Goal: Information Seeking & Learning: Learn about a topic

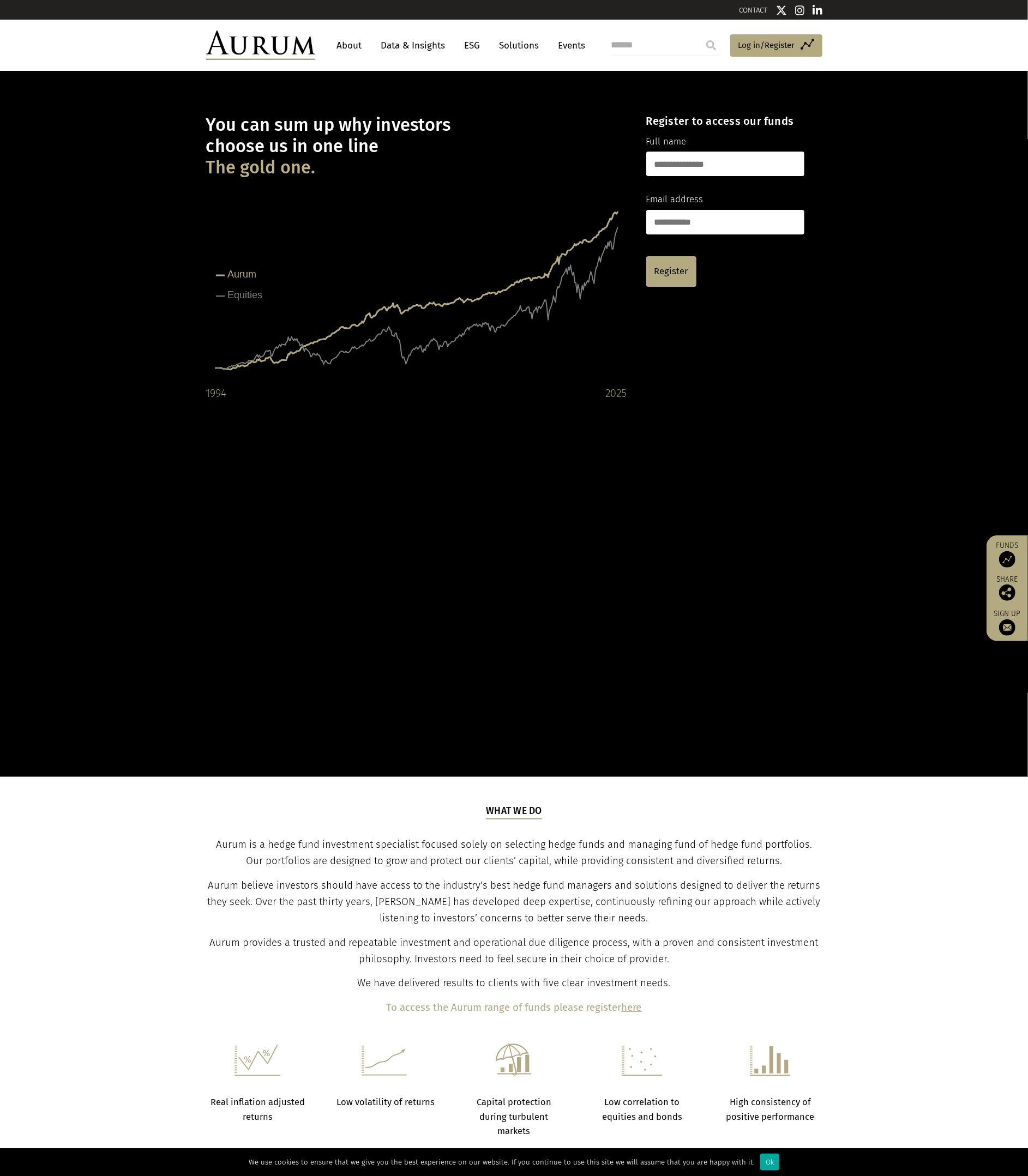
click at [432, 46] on link "Data & Insights" at bounding box center [413, 46] width 75 height 20
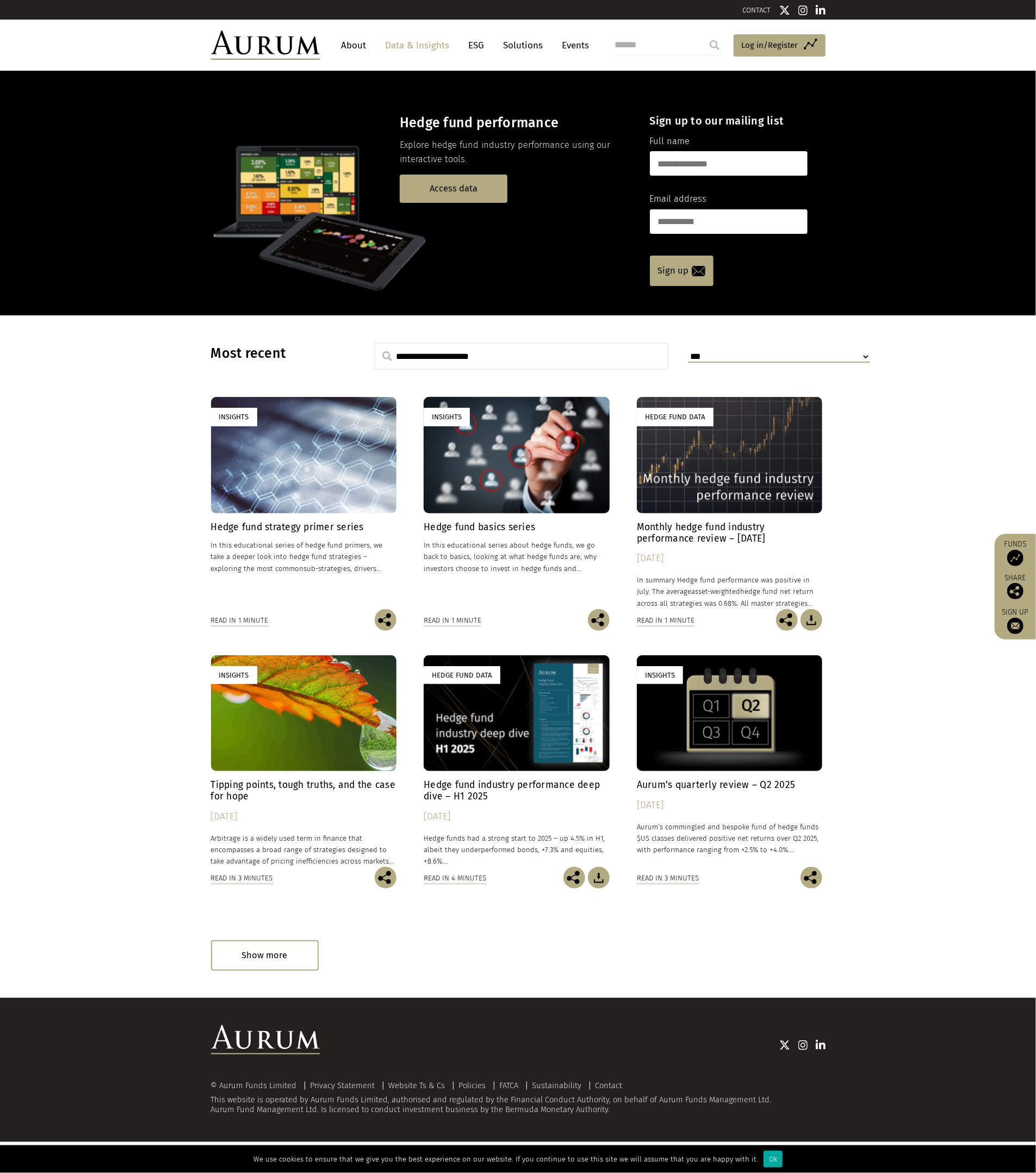
click at [729, 716] on div "Insights" at bounding box center [730, 713] width 186 height 116
click at [287, 964] on div "Show more" at bounding box center [265, 955] width 108 height 30
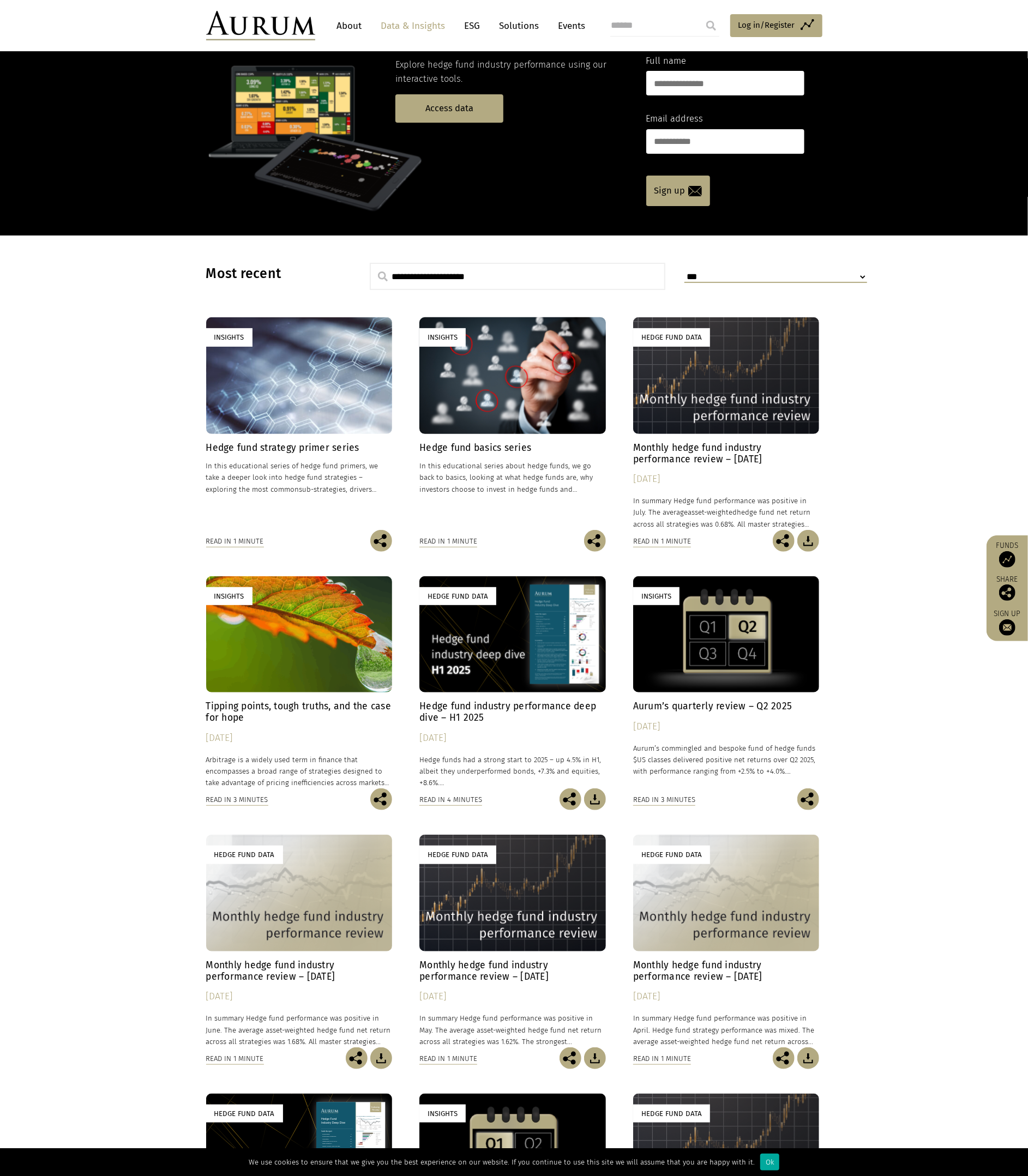
scroll to position [72, 0]
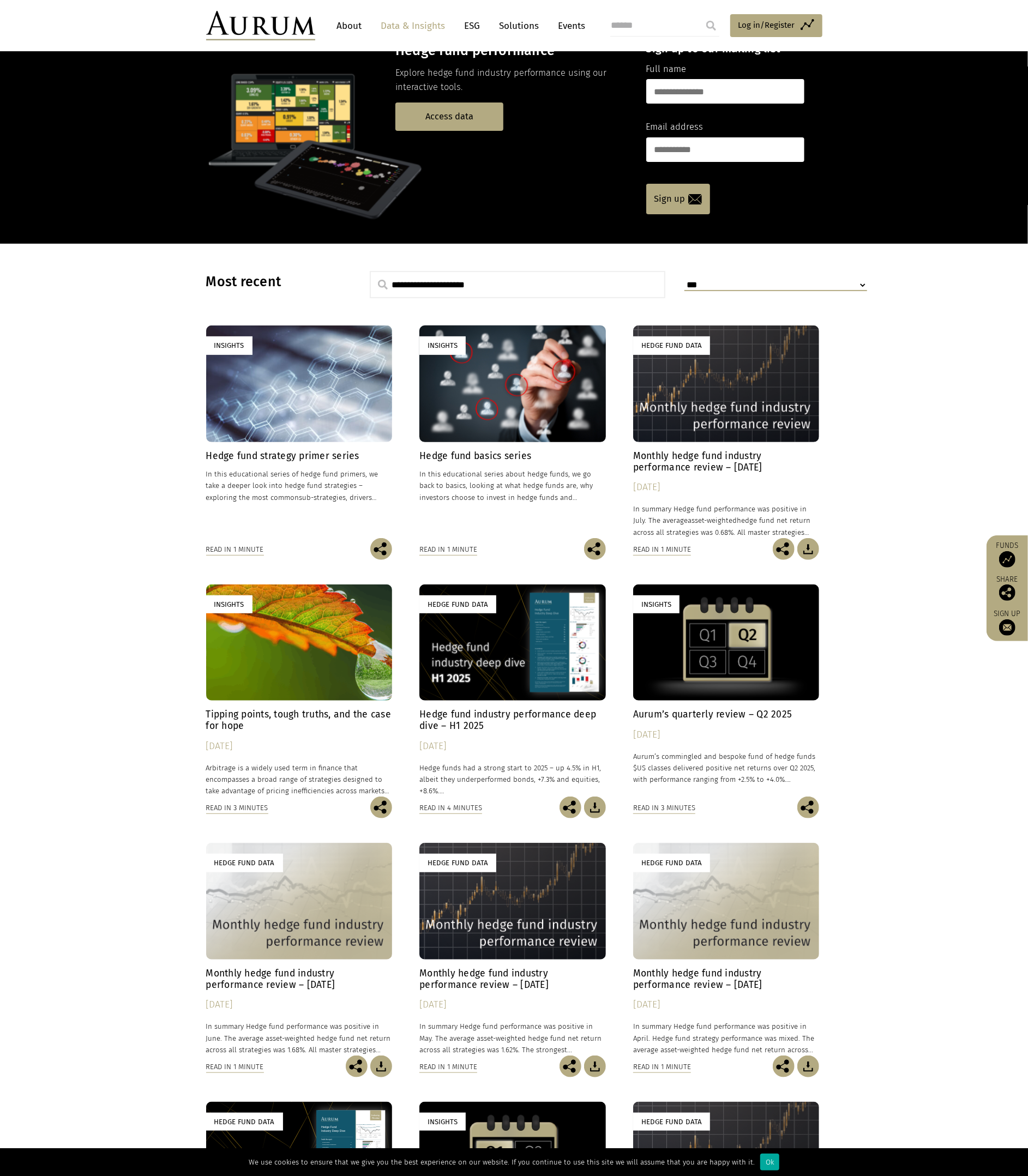
click at [751, 284] on select "**********" at bounding box center [776, 286] width 183 height 11
select select "**********"
click at [684, 280] on select "**********" at bounding box center [776, 286] width 183 height 11
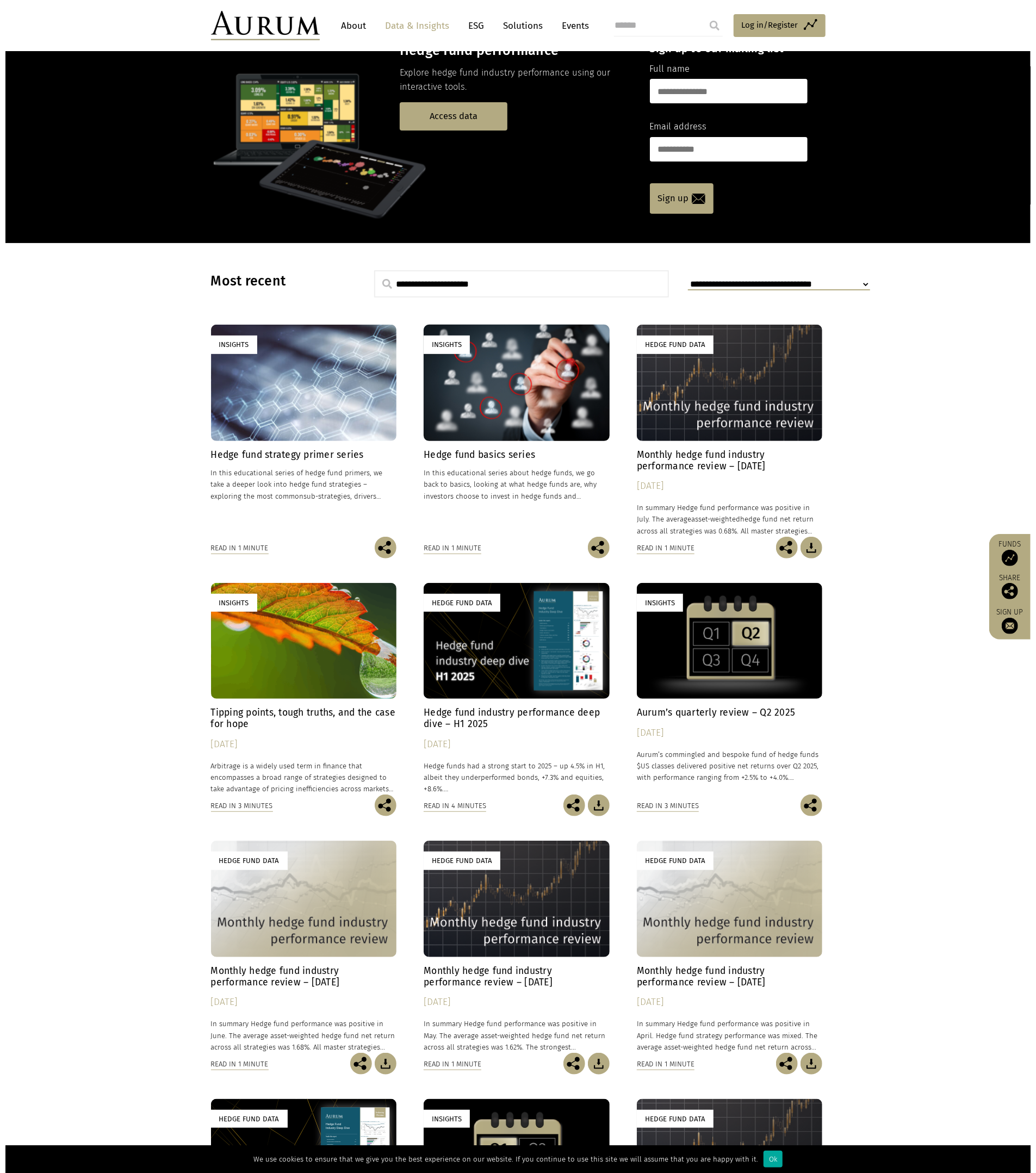
scroll to position [0, 0]
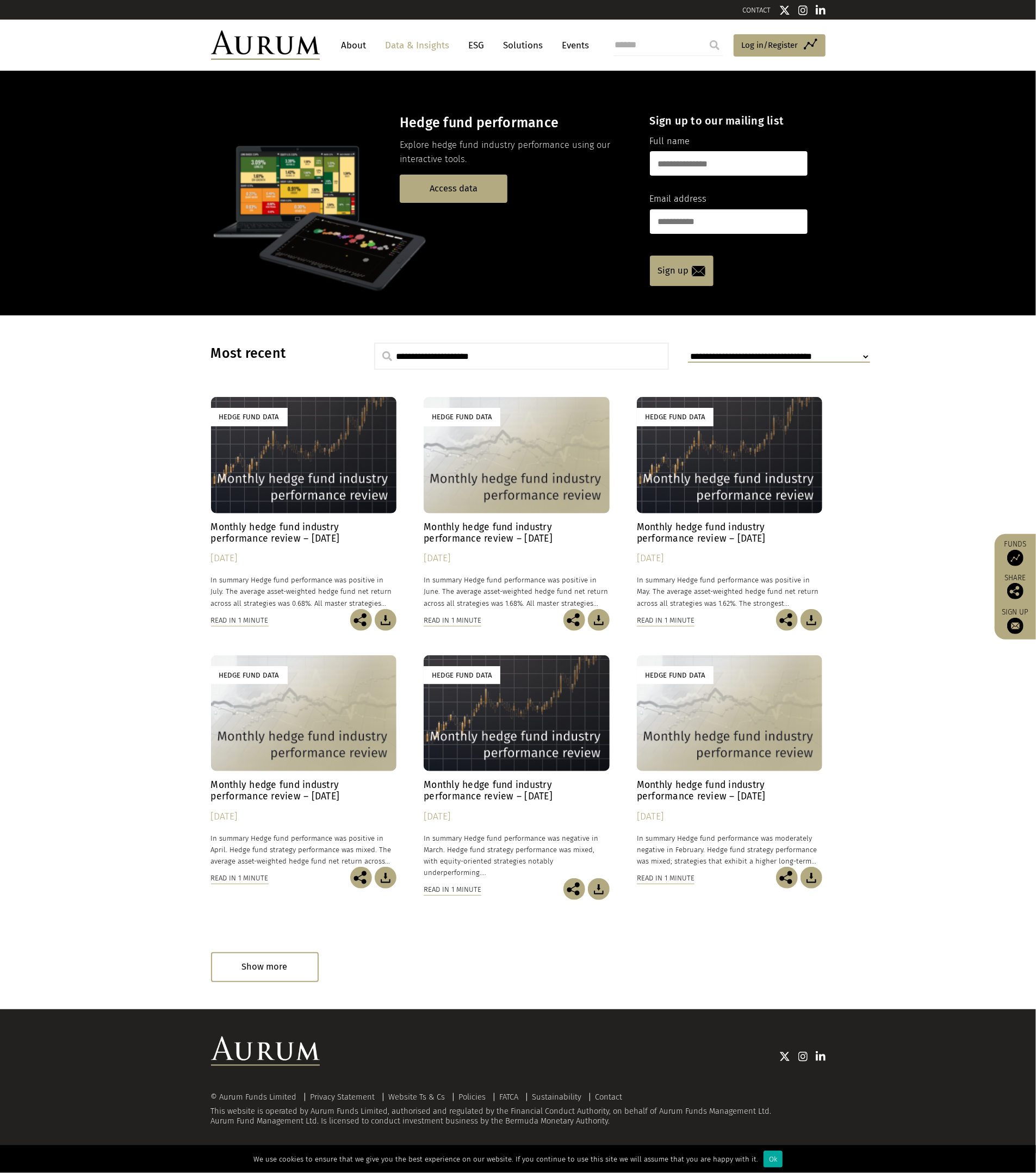
click at [498, 462] on div "Hedge Fund Data" at bounding box center [517, 455] width 186 height 116
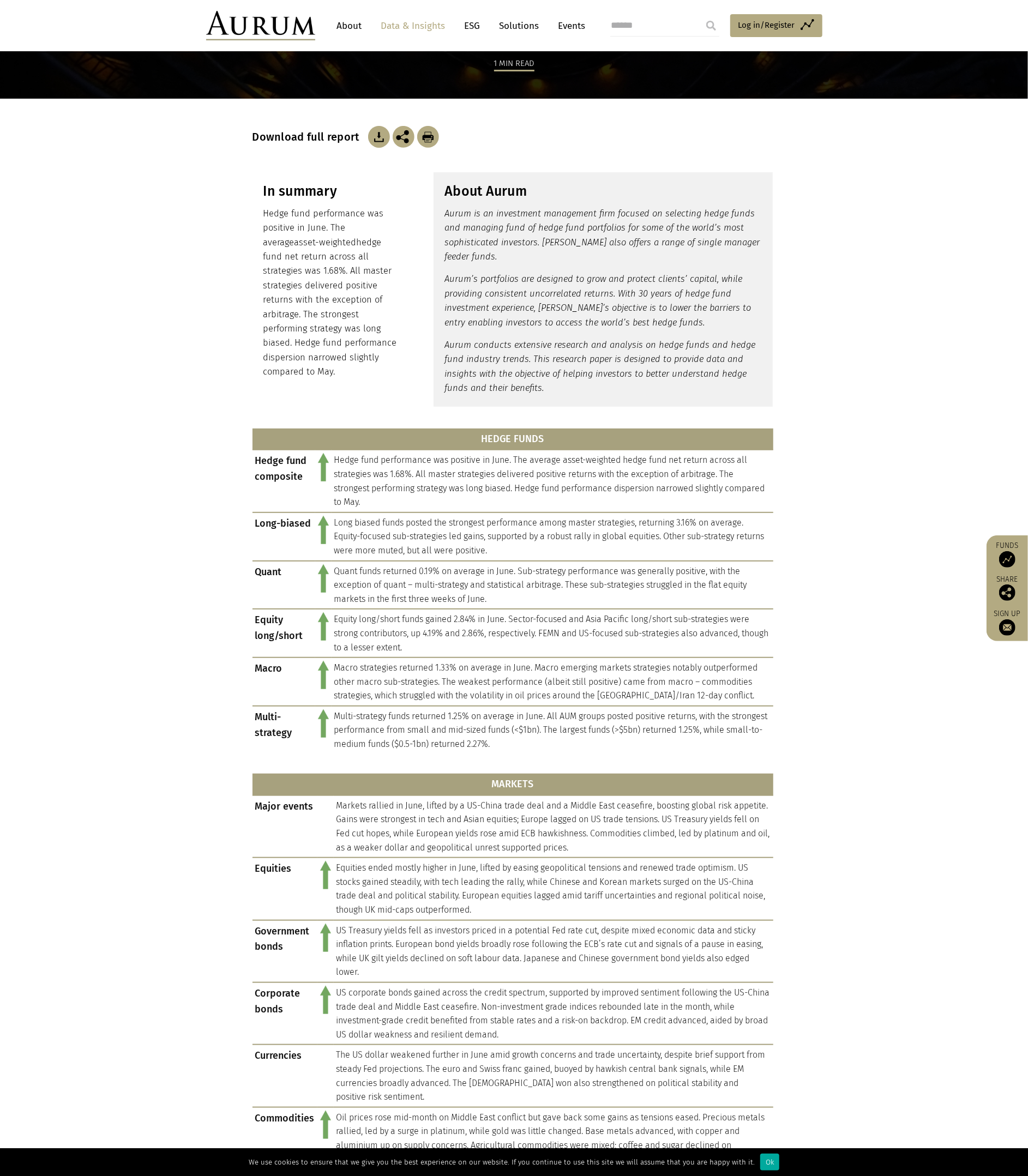
scroll to position [46, 0]
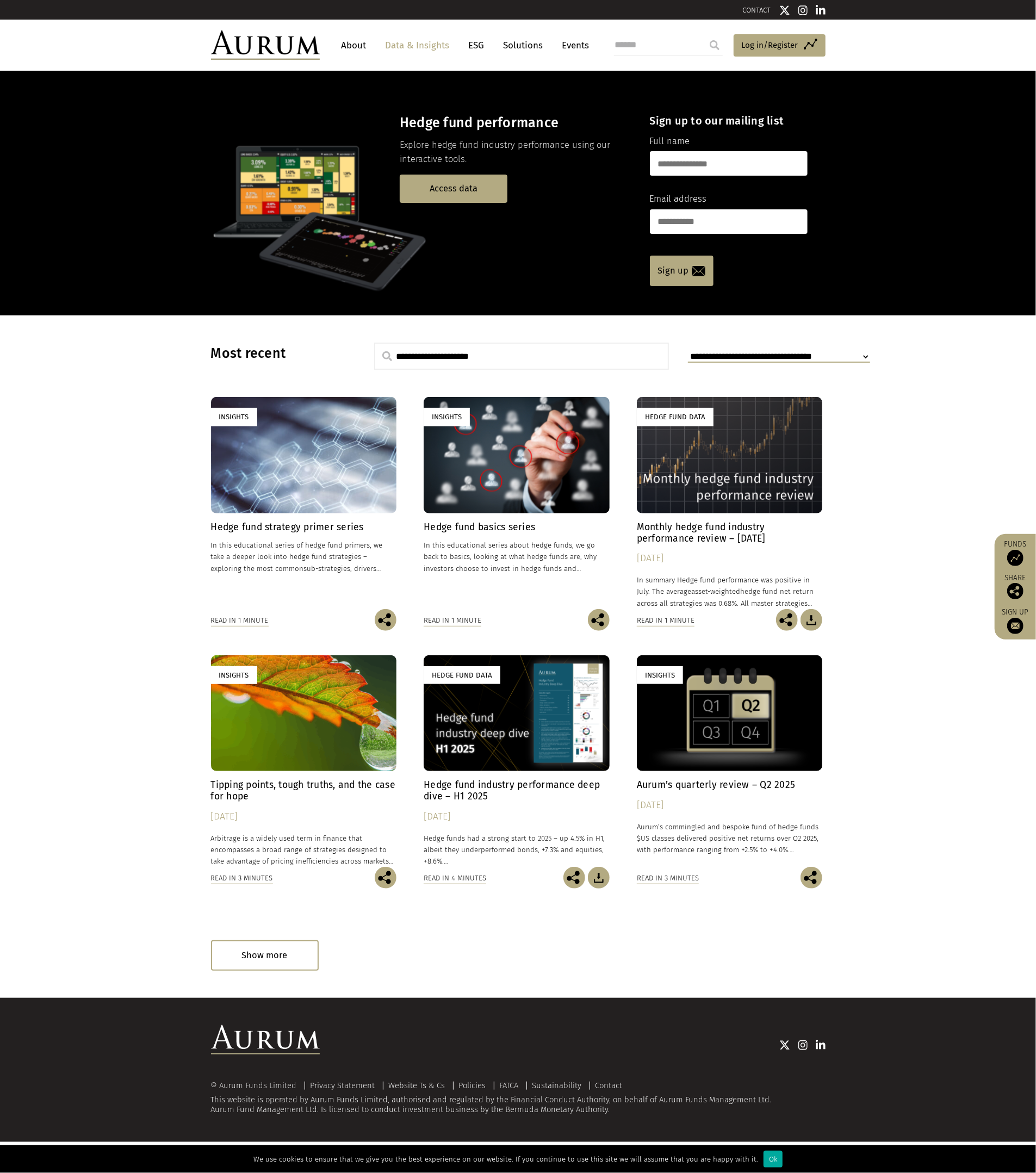
click at [714, 355] on select "**********" at bounding box center [779, 357] width 182 height 11
select select "**********"
click at [688, 352] on select "**********" at bounding box center [779, 357] width 182 height 11
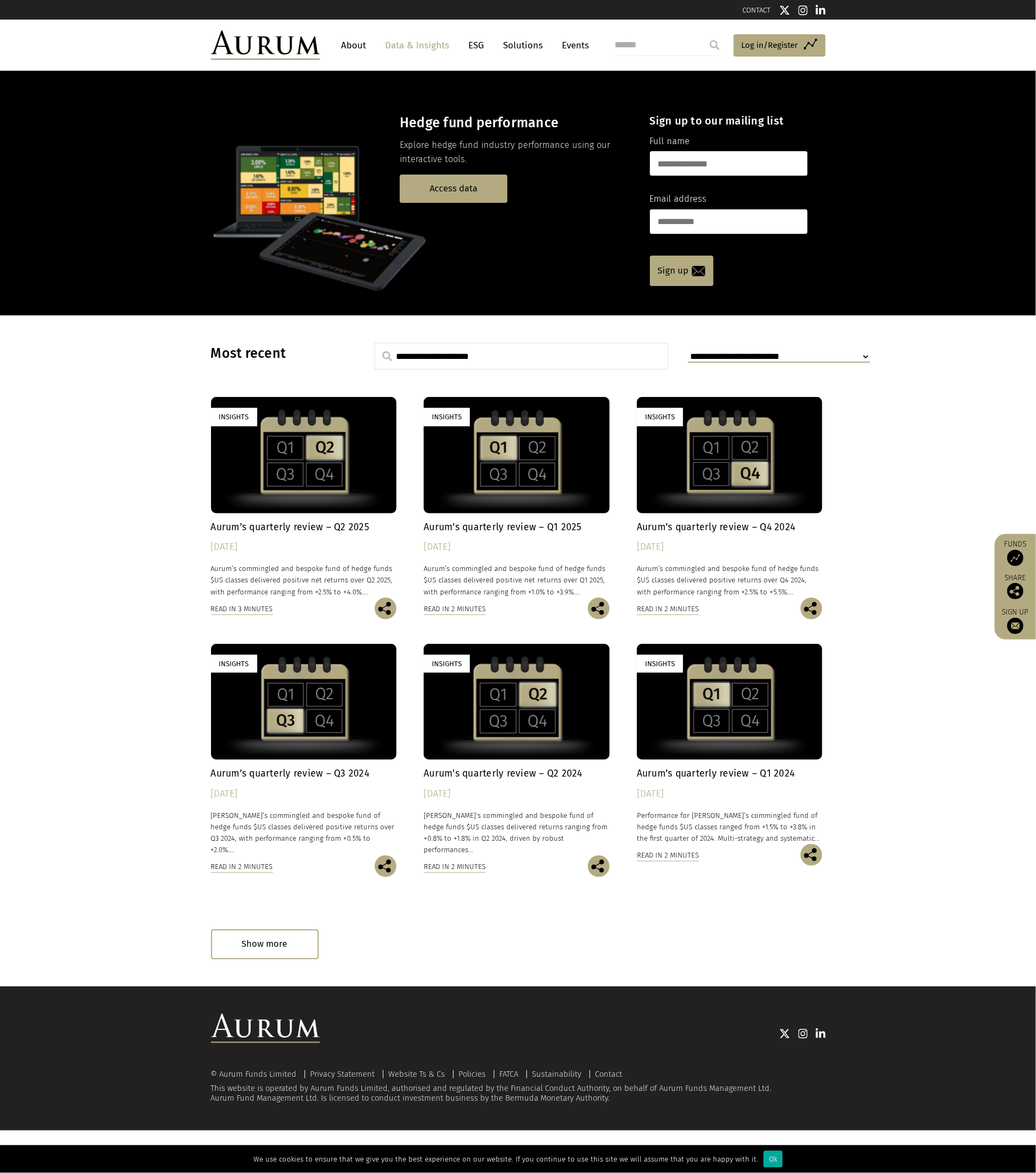
click at [272, 485] on div "Insights" at bounding box center [304, 455] width 186 height 116
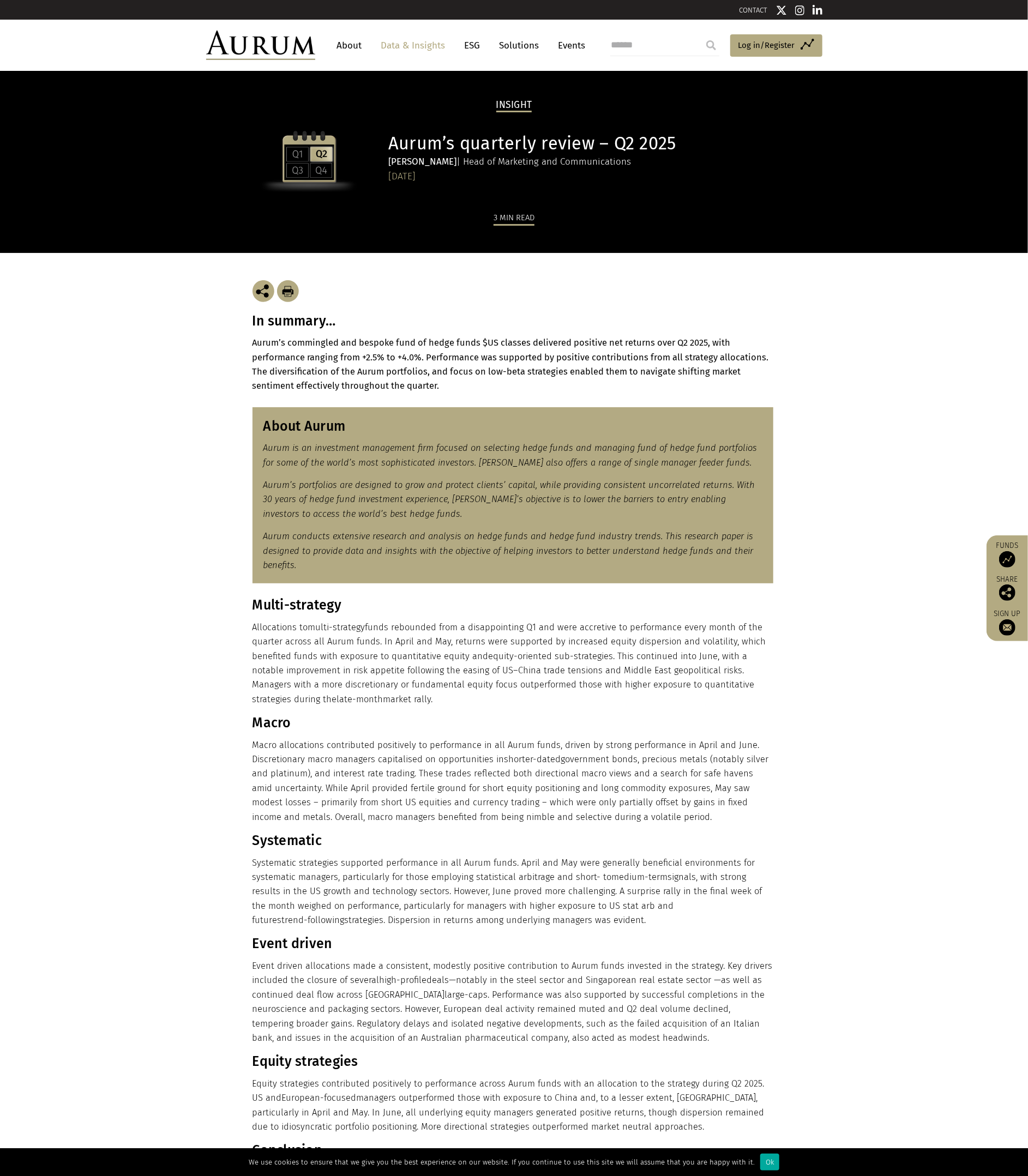
click at [301, 322] on h3 "In summary…" at bounding box center [514, 321] width 523 height 17
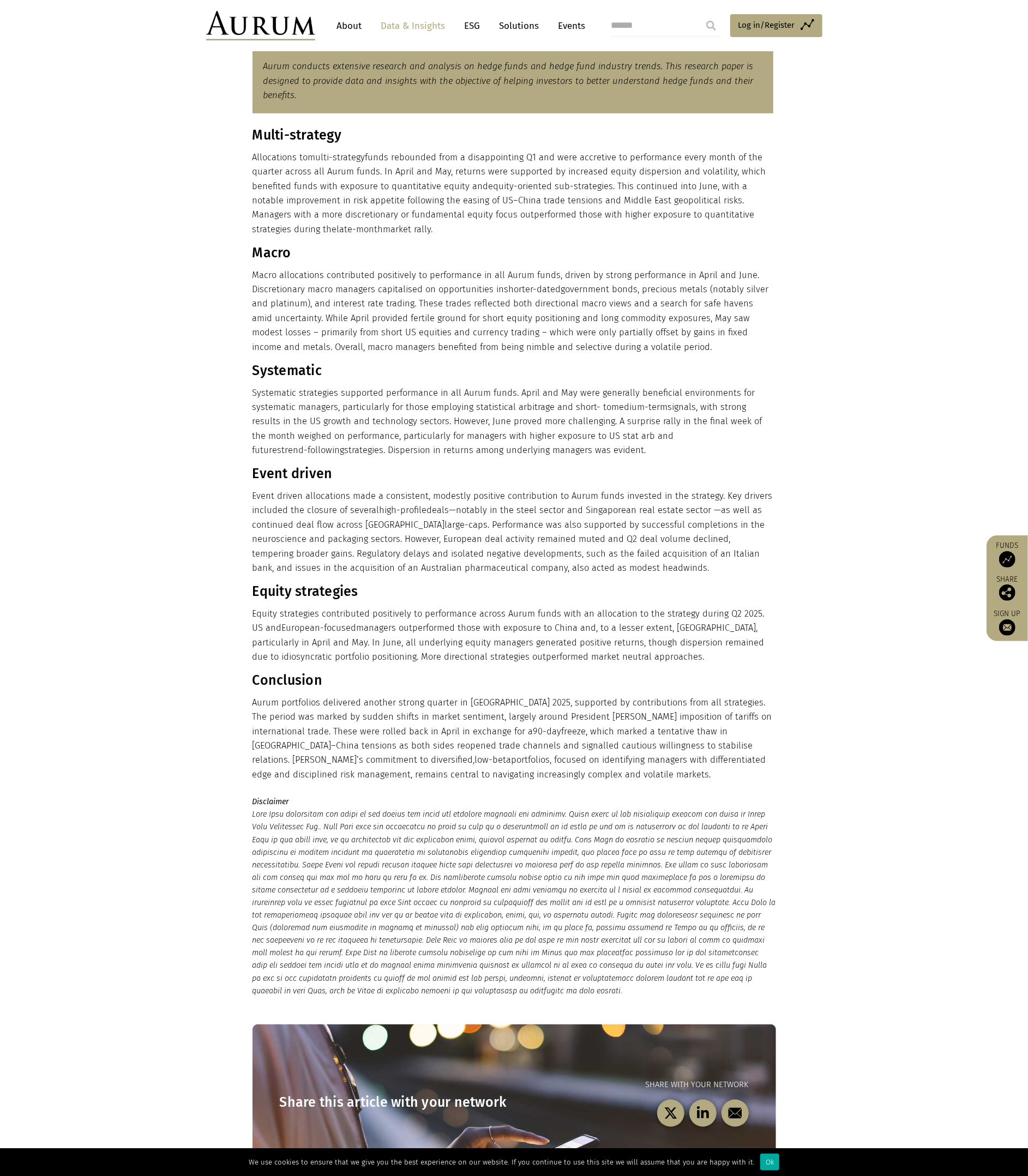
scroll to position [509, 0]
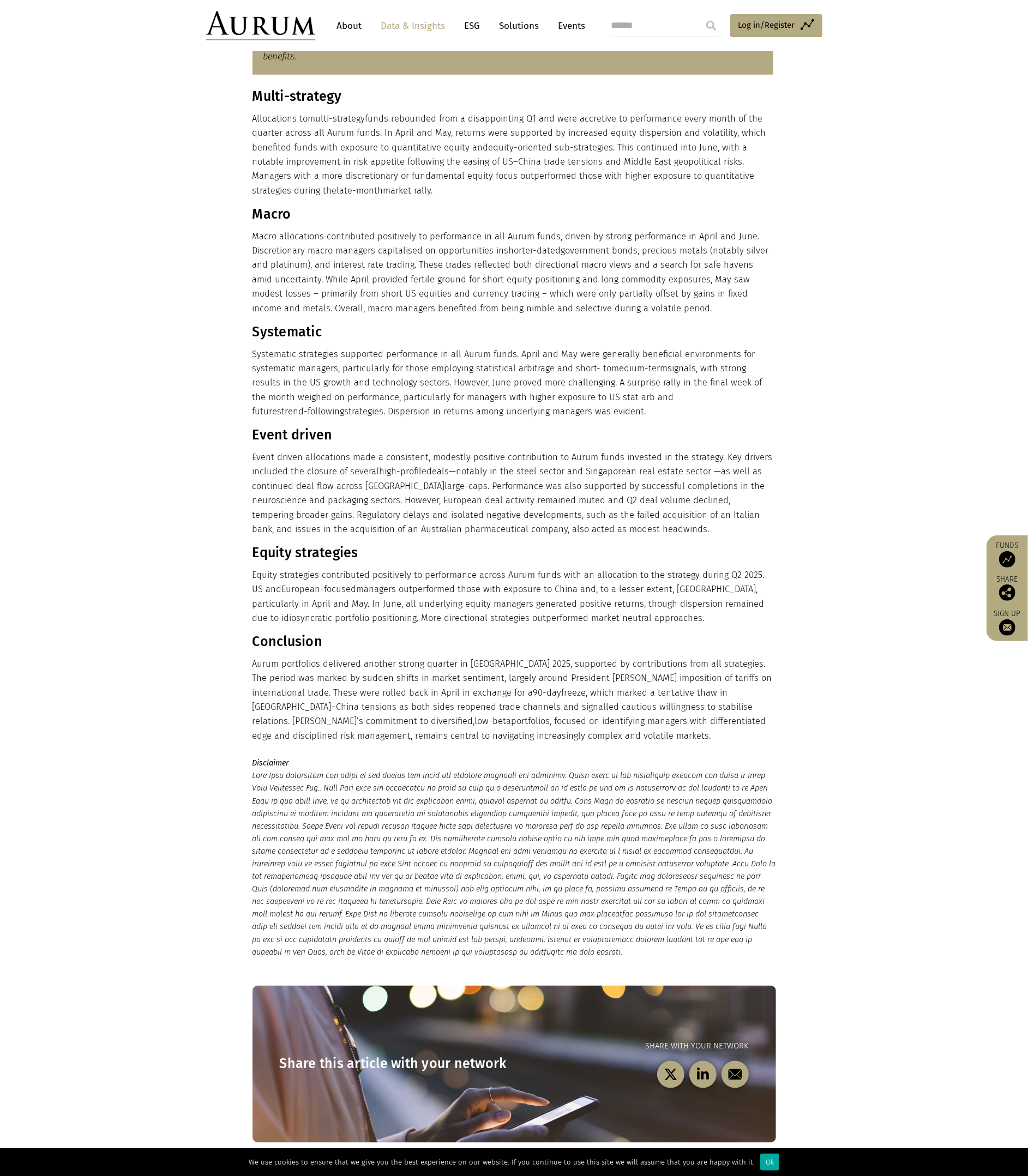
click at [334, 709] on p "Aurum portfolios delivered another strong quarter in Q2 2025, supported by cont…" at bounding box center [513, 700] width 521 height 86
drag, startPoint x: 388, startPoint y: 627, endPoint x: 319, endPoint y: 657, distance: 75.2
click at [388, 627] on div "Multi-strategy Allocations to multi-strategy funds rebounded from a disappointi…" at bounding box center [513, 415] width 521 height 655
drag, startPoint x: 255, startPoint y: 664, endPoint x: 521, endPoint y: 679, distance: 266.4
click at [521, 679] on p "Aurum portfolios delivered another strong quarter in Q2 2025, supported by cont…" at bounding box center [513, 700] width 521 height 86
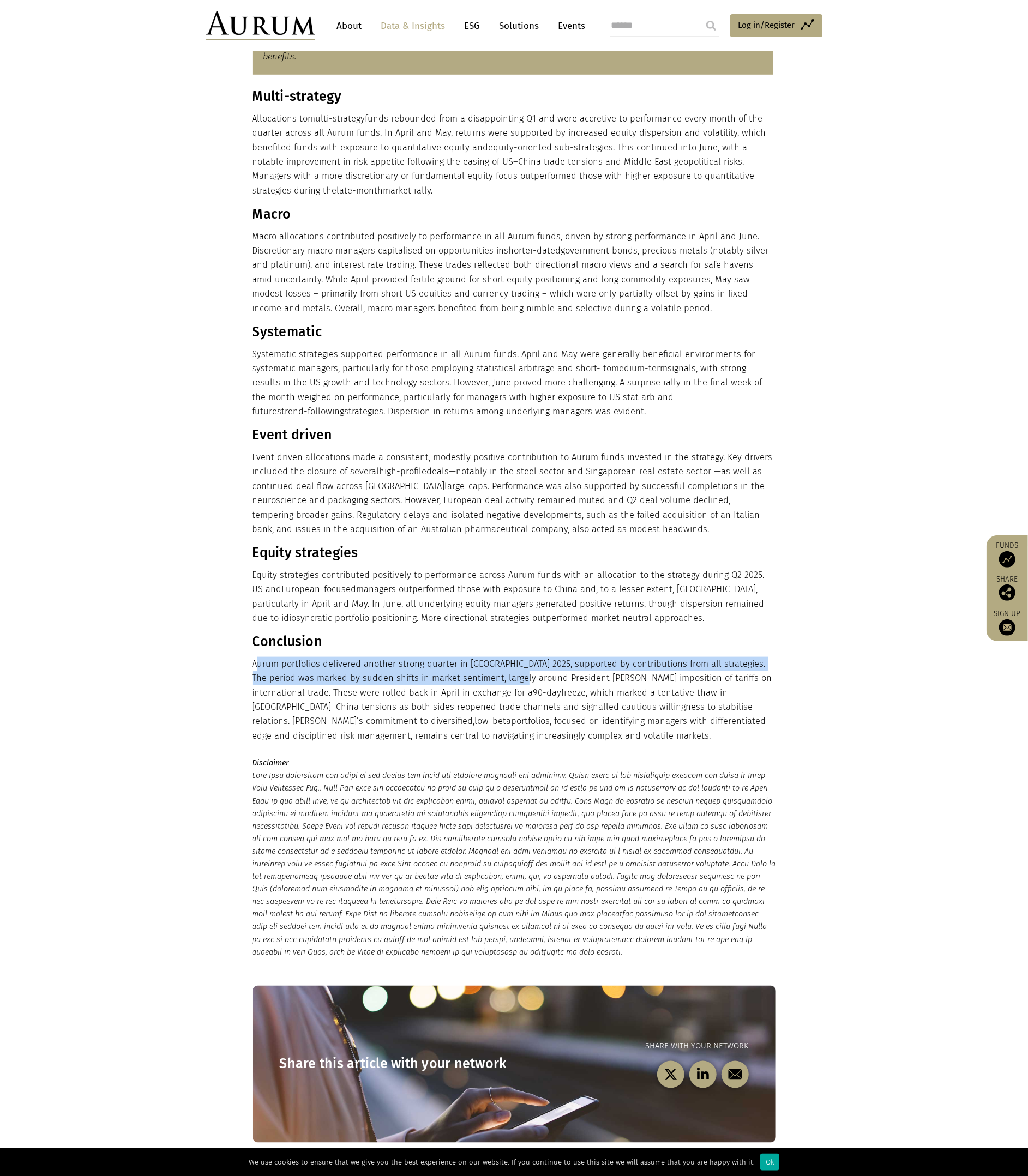
drag, startPoint x: 521, startPoint y: 679, endPoint x: 465, endPoint y: 657, distance: 60.2
click at [465, 657] on p "Aurum portfolios delivered another strong quarter in Q2 2025, supported by cont…" at bounding box center [513, 700] width 521 height 86
click at [445, 657] on p "Aurum portfolios delivered another strong quarter in Q2 2025, supported by cont…" at bounding box center [513, 700] width 521 height 86
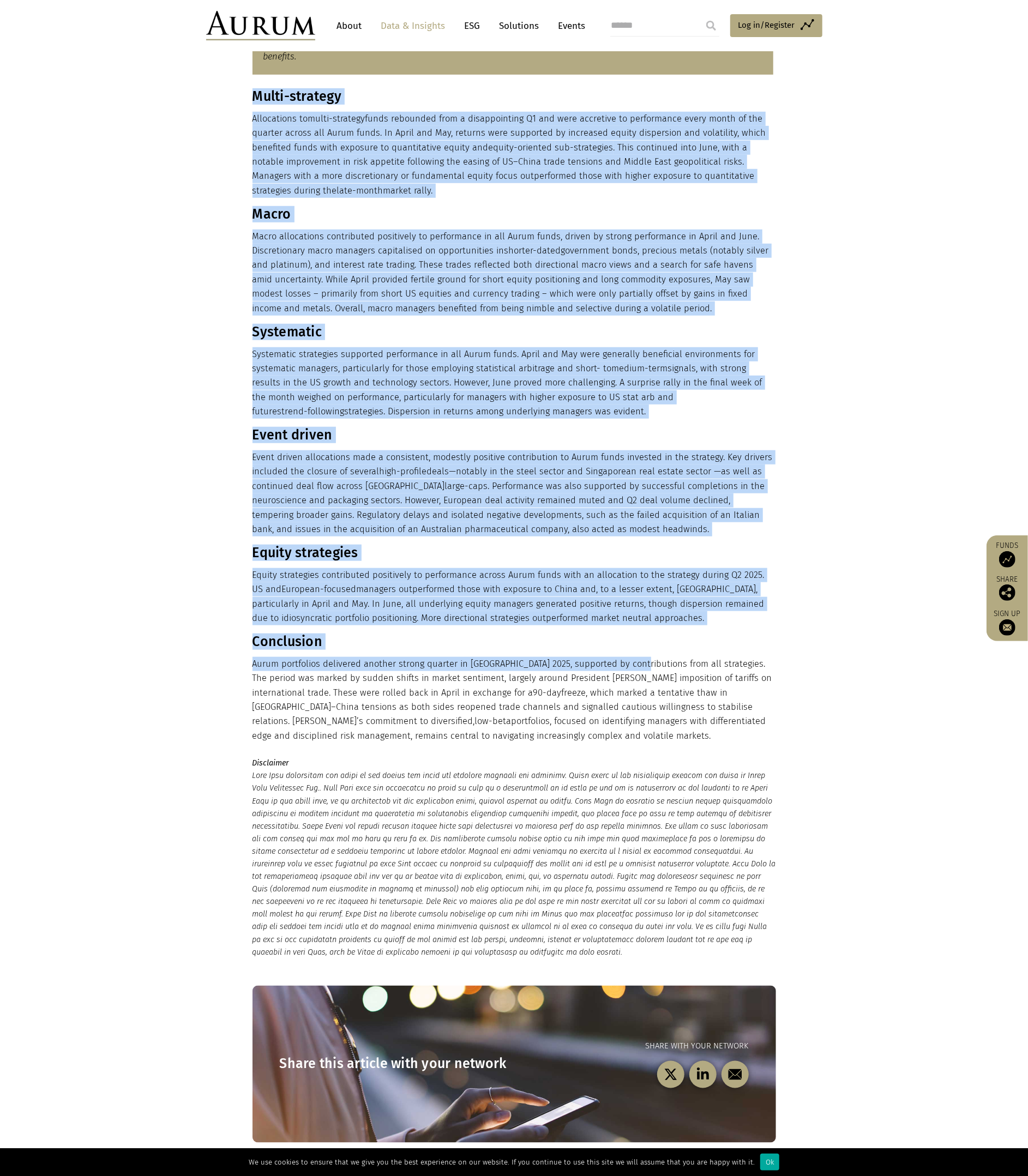
drag, startPoint x: 250, startPoint y: 658, endPoint x: 635, endPoint y: 659, distance: 385.0
click at [635, 659] on div "Multi-strategy Allocations to multi-strategy funds rebounded from a disappointi…" at bounding box center [514, 415] width 545 height 655
drag, startPoint x: 635, startPoint y: 659, endPoint x: 486, endPoint y: 658, distance: 149.0
click at [492, 658] on p "Aurum portfolios delivered another strong quarter in Q2 2025, supported by cont…" at bounding box center [513, 700] width 521 height 86
drag, startPoint x: 250, startPoint y: 665, endPoint x: 438, endPoint y: 668, distance: 188.0
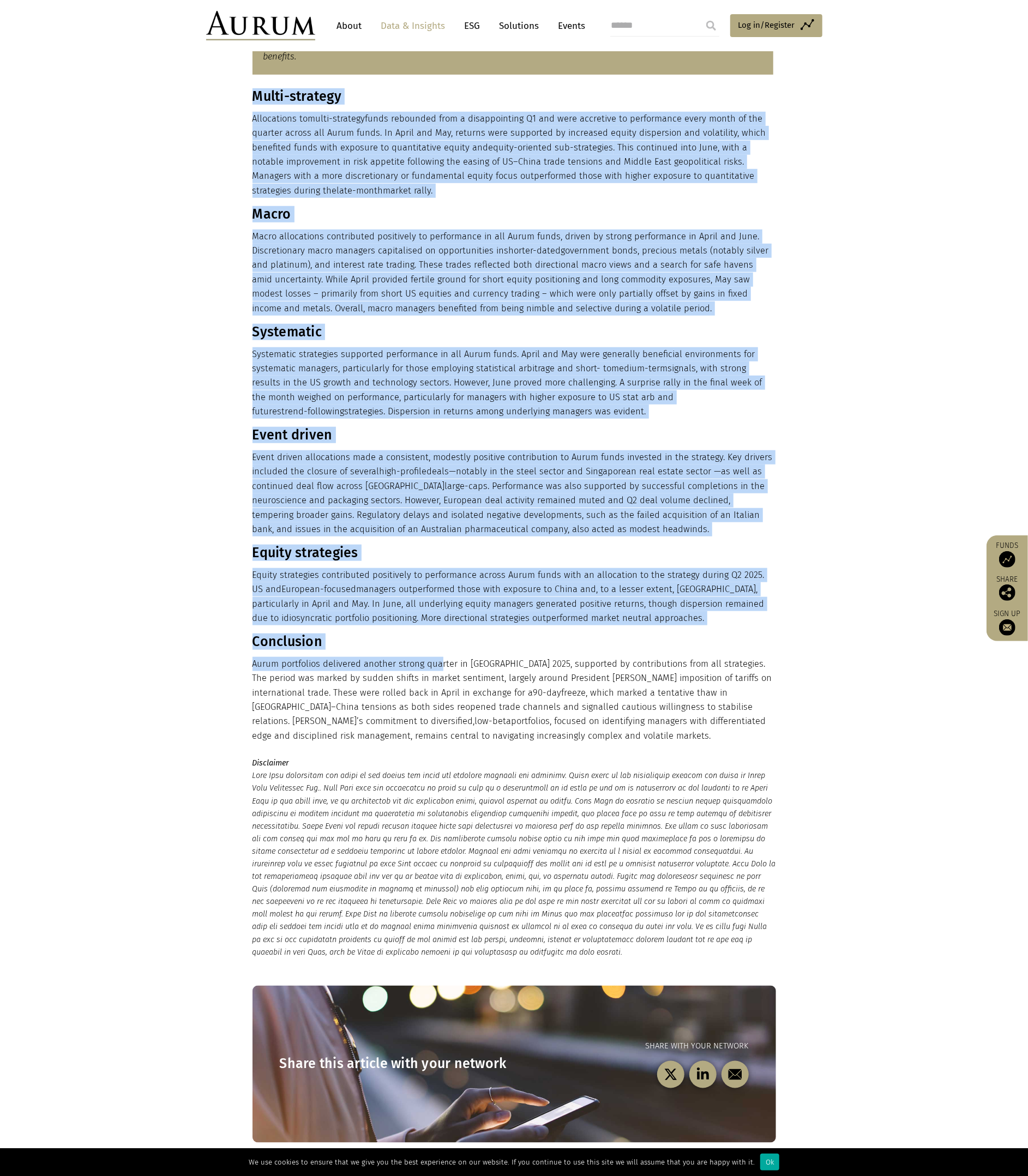
click at [438, 668] on div "Multi-strategy Allocations to multi-strategy funds rebounded from a disappointi…" at bounding box center [514, 415] width 545 height 655
drag, startPoint x: 438, startPoint y: 668, endPoint x: 423, endPoint y: 669, distance: 15.0
click at [438, 669] on p "Aurum portfolios delivered another strong quarter in Q2 2025, supported by cont…" at bounding box center [513, 700] width 521 height 86
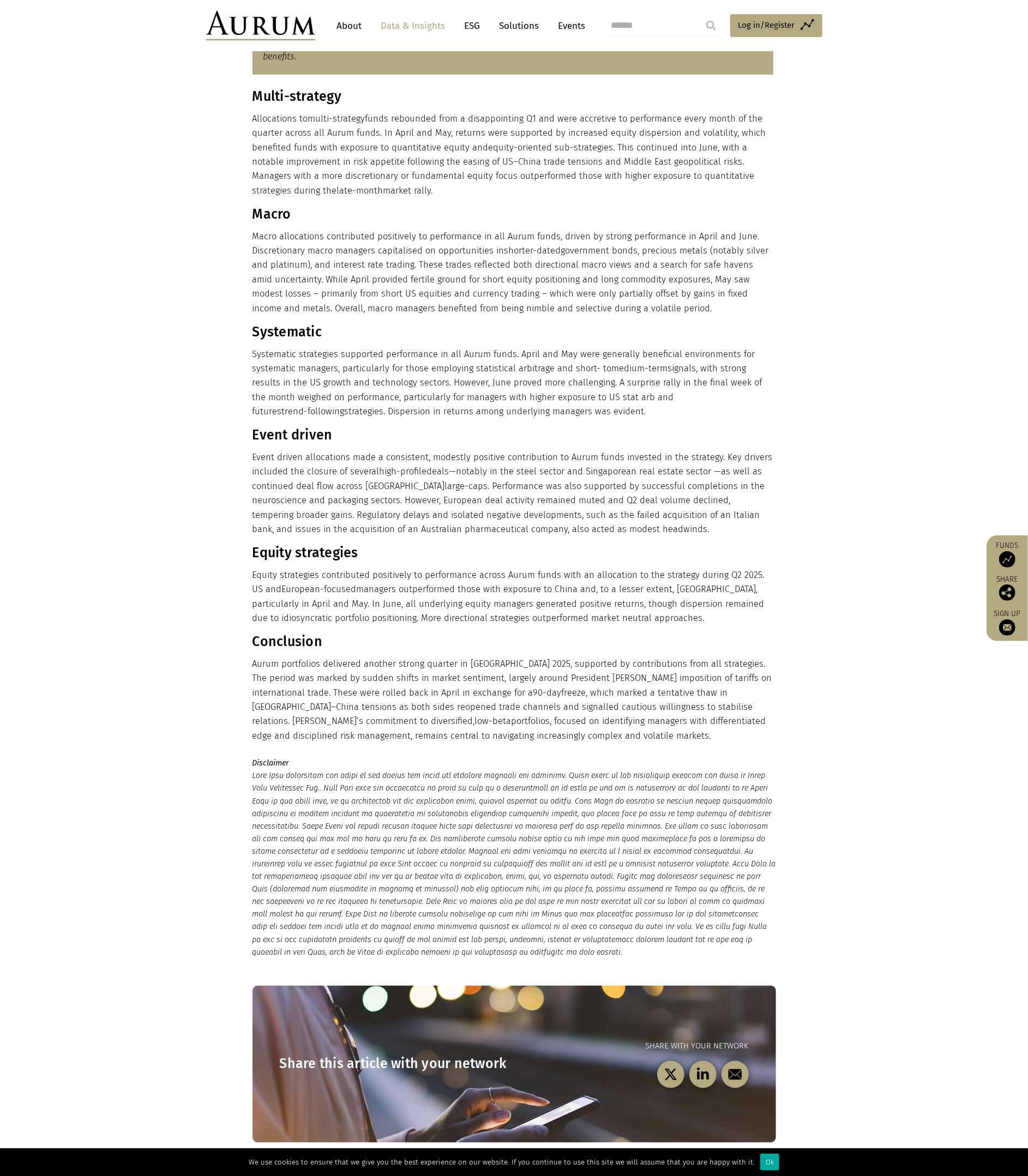
click at [371, 669] on p "Aurum portfolios delivered another strong quarter in Q2 2025, supported by cont…" at bounding box center [513, 700] width 521 height 86
drag, startPoint x: 690, startPoint y: 663, endPoint x: 252, endPoint y: 669, distance: 438.0
click at [253, 669] on p "Aurum portfolios delivered another strong quarter in Q2 2025, supported by cont…" at bounding box center [513, 700] width 521 height 86
copy p "Aurum portfolios delivered another strong quarter in Q2 2025, supported by cont…"
drag, startPoint x: 448, startPoint y: 457, endPoint x: 460, endPoint y: 478, distance: 24.2
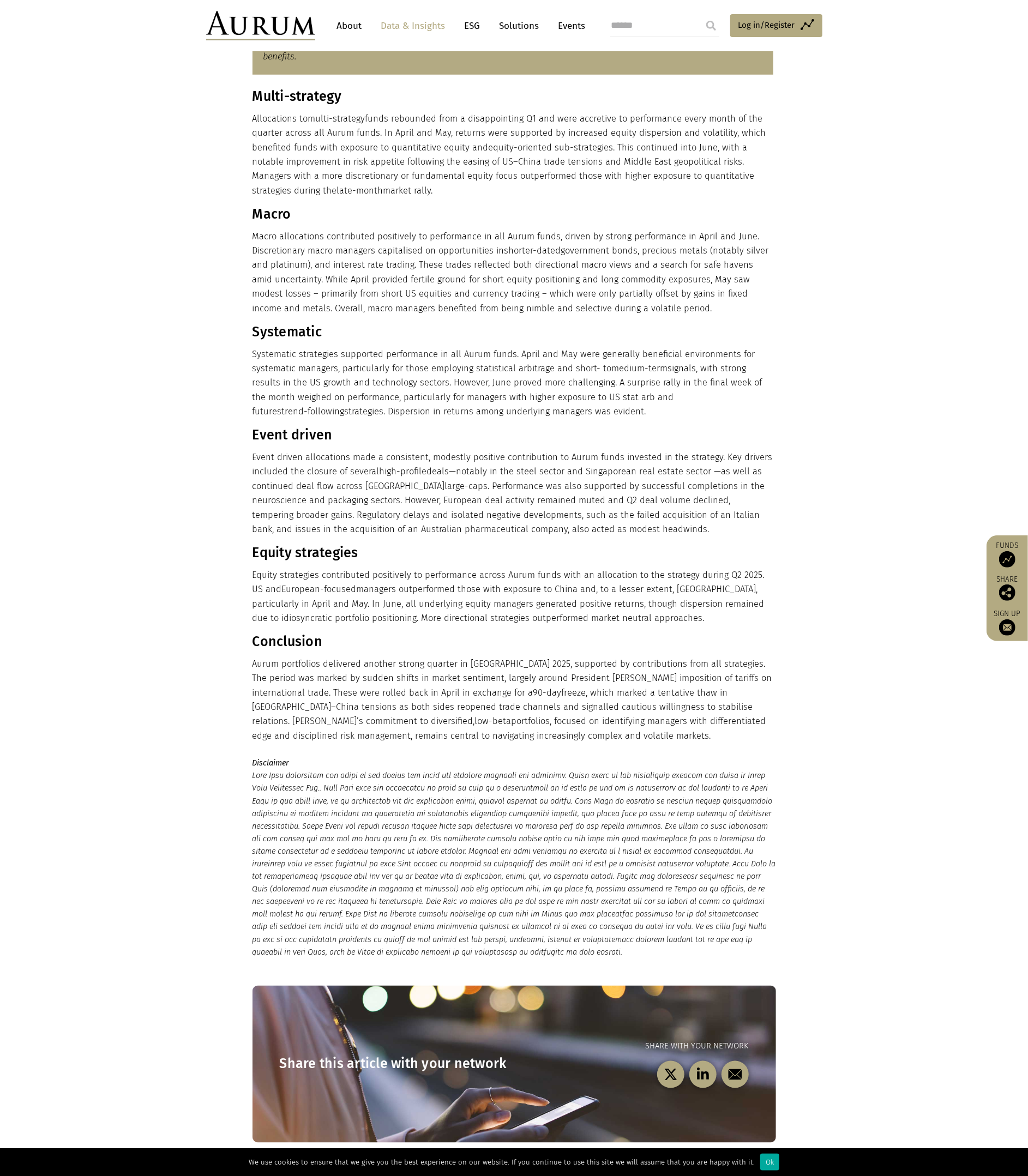
click at [450, 458] on p "Event driven allocations made a consistent, modestly positive contribution to A…" at bounding box center [513, 493] width 521 height 86
click at [587, 681] on p "Aurum portfolios delivered another strong quarter in Q2 2025, supported by cont…" at bounding box center [513, 700] width 521 height 86
drag, startPoint x: 690, startPoint y: 664, endPoint x: 749, endPoint y: 673, distance: 59.7
click at [749, 673] on p "Aurum portfolios delivered another strong quarter in Q2 2025, supported by cont…" at bounding box center [513, 700] width 521 height 86
copy p "The period was marked by sudden shifts in market sentiment, largely around Pres…"
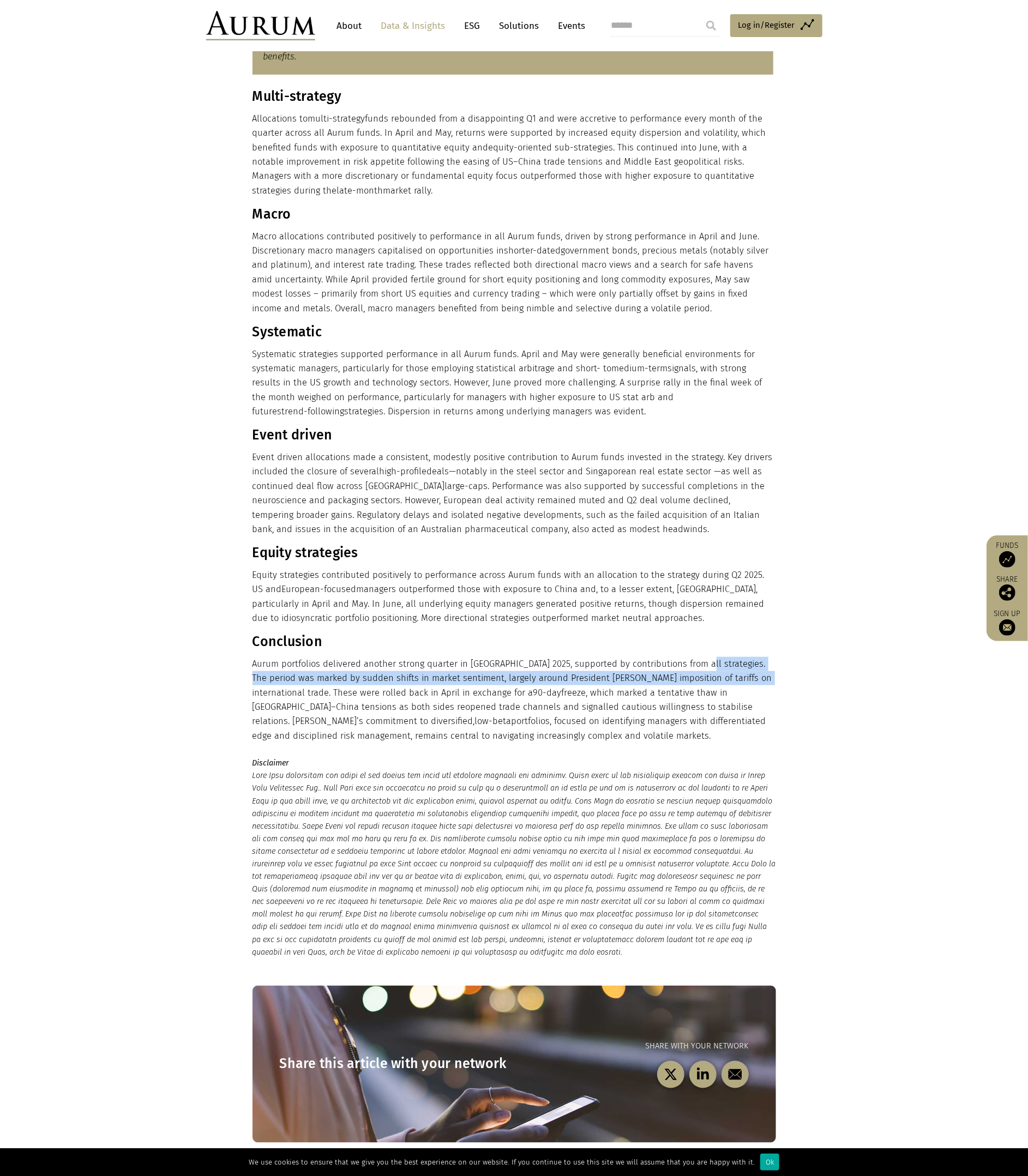
drag, startPoint x: 467, startPoint y: 681, endPoint x: 462, endPoint y: 685, distance: 6.4
click at [467, 681] on p "Aurum portfolios delivered another strong quarter in Q2 2025, supported by cont…" at bounding box center [513, 700] width 521 height 86
click at [354, 692] on p "Aurum portfolios delivered another strong quarter in Q2 2025, supported by cont…" at bounding box center [513, 700] width 521 height 86
click at [585, 707] on p "Aurum portfolios delivered another strong quarter in Q2 2025, supported by cont…" at bounding box center [513, 700] width 521 height 86
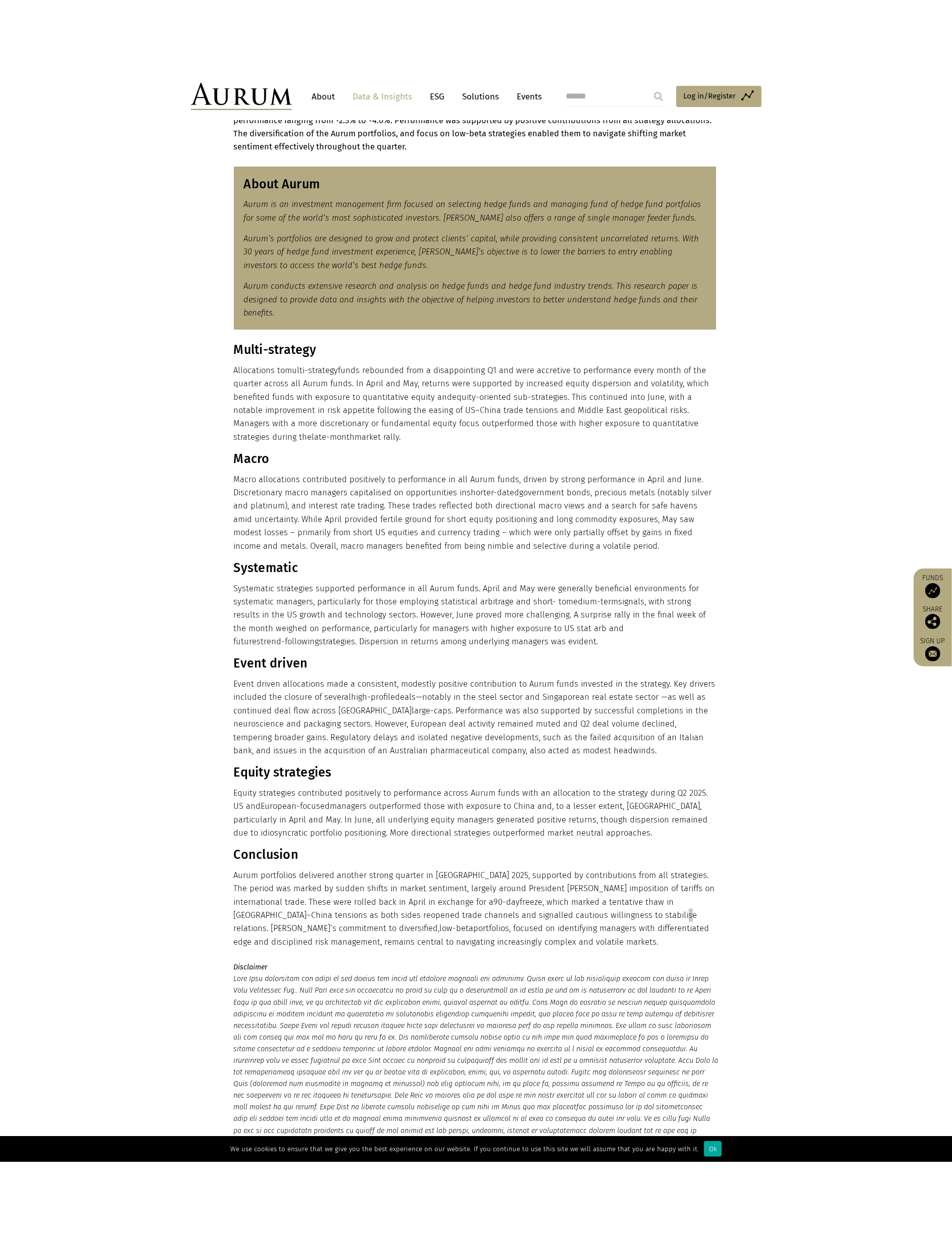
scroll to position [134, 0]
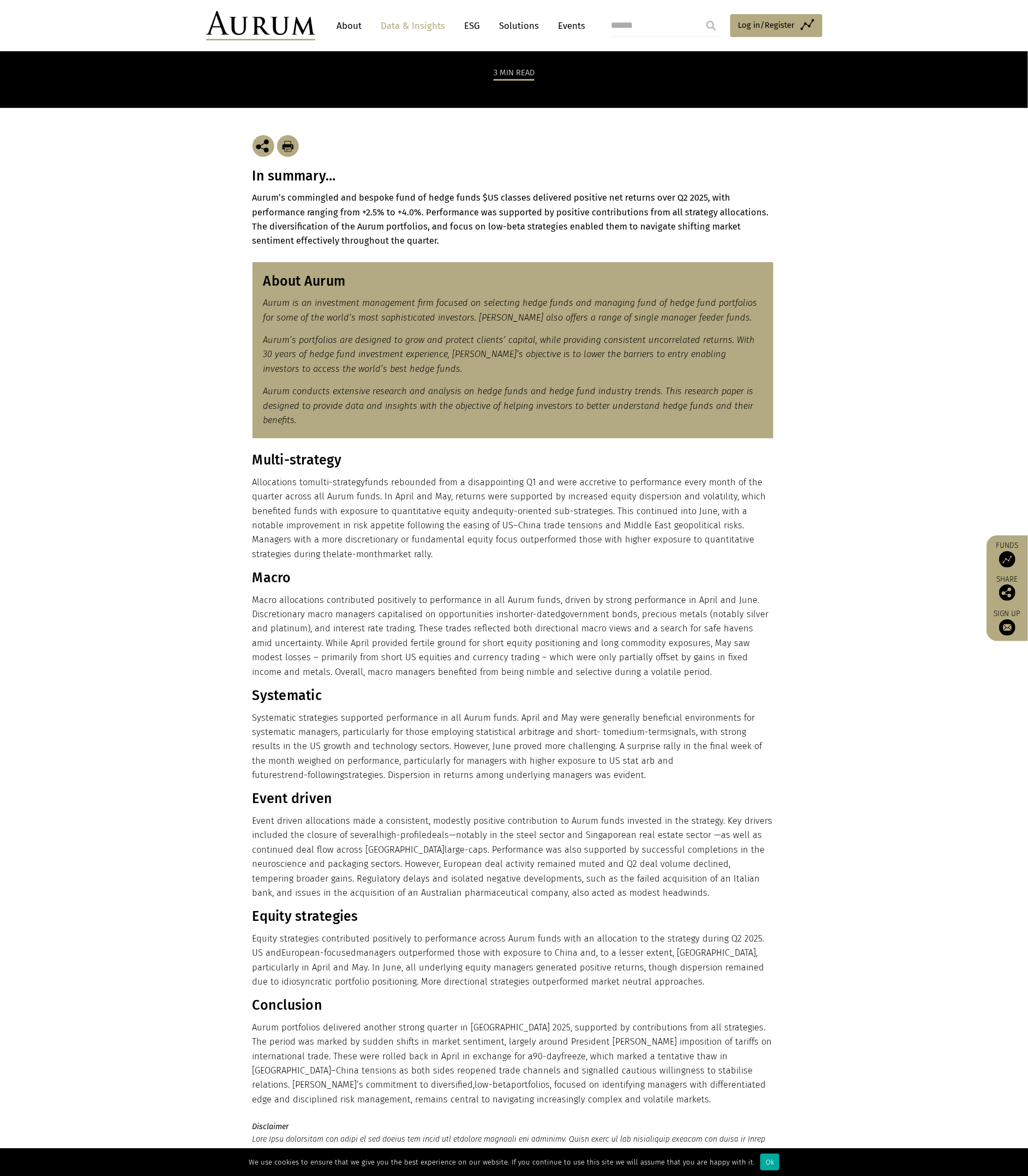
click at [399, 975] on p "Equity strategies contributed positively to performance across Aurum funds with…" at bounding box center [513, 961] width 521 height 58
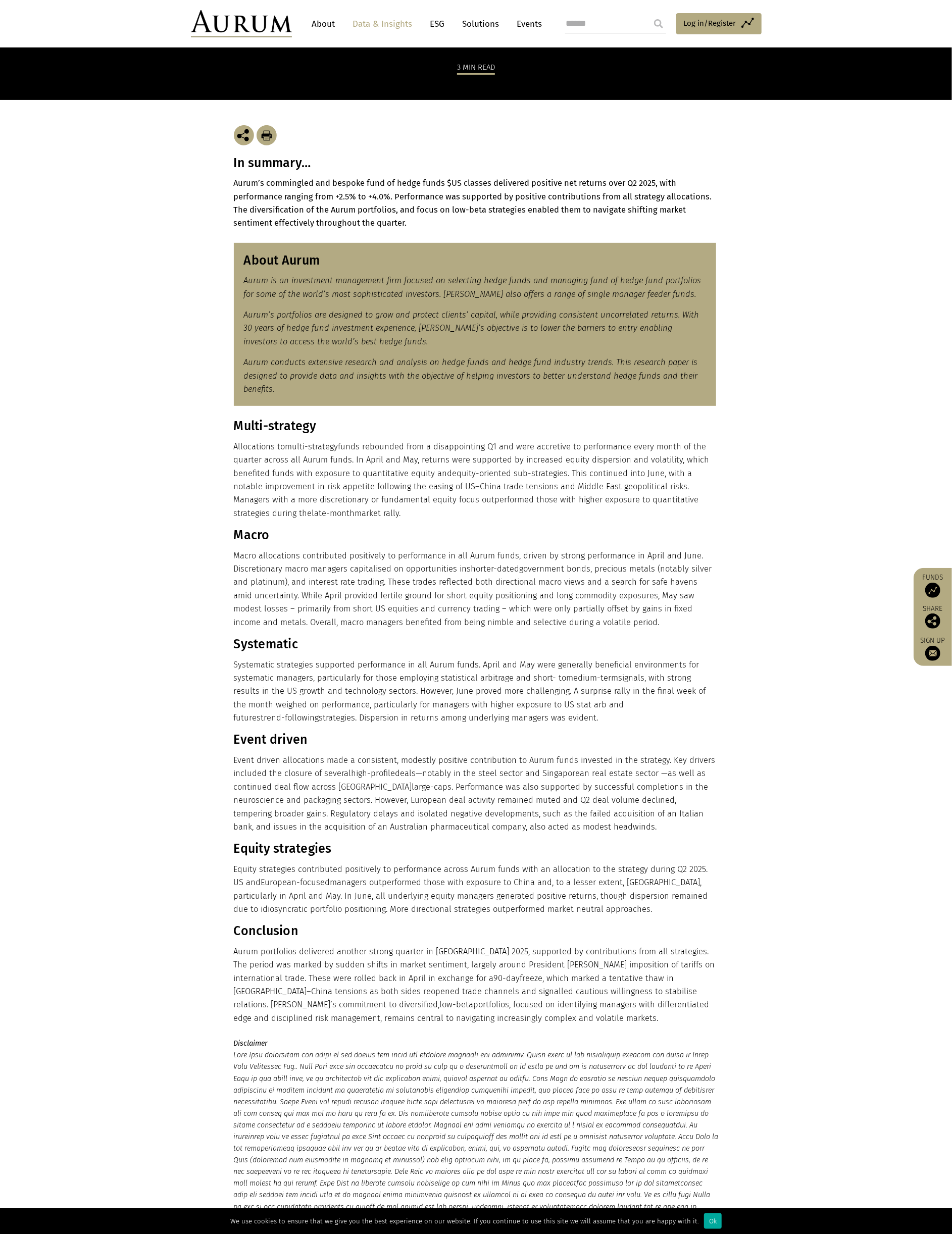
click at [135, 1088] on section "Disclaimer" at bounding box center [476, 1131] width 952 height 187
